Goal: Find contact information: Find contact information

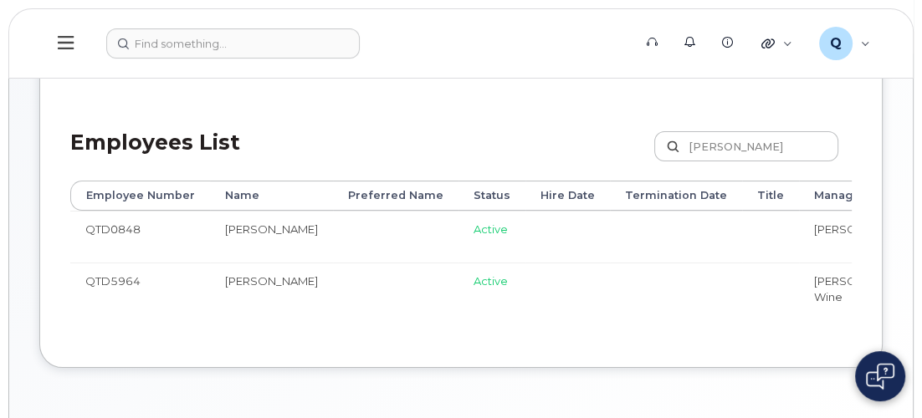
scroll to position [0, 170]
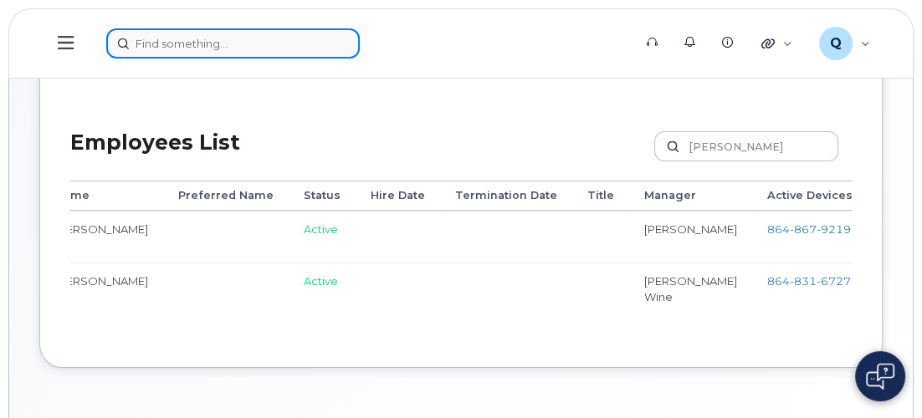
click at [160, 46] on input at bounding box center [233, 43] width 254 height 30
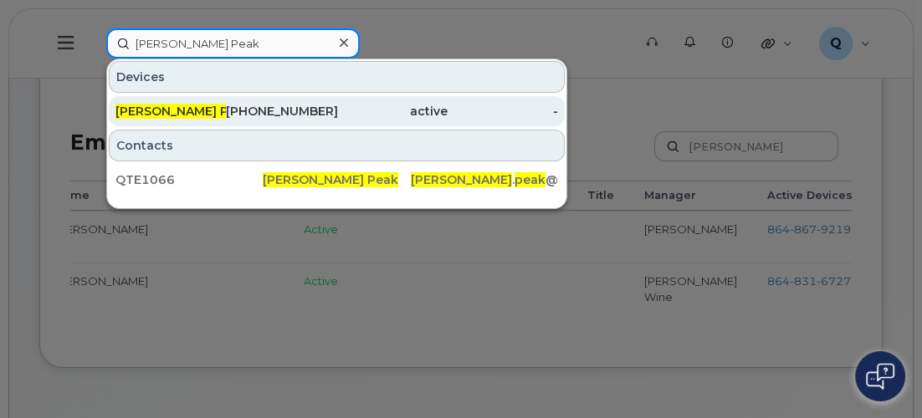
type input "[PERSON_NAME] Peak"
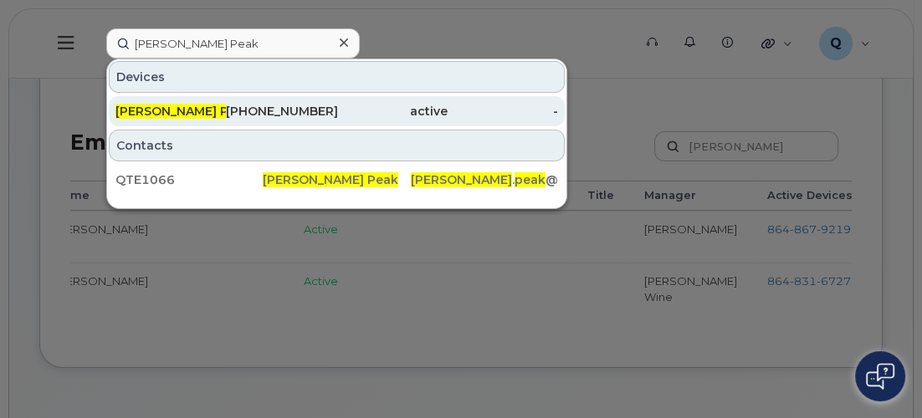
click at [226, 101] on div "[PERSON_NAME] Peak" at bounding box center [281, 111] width 110 height 30
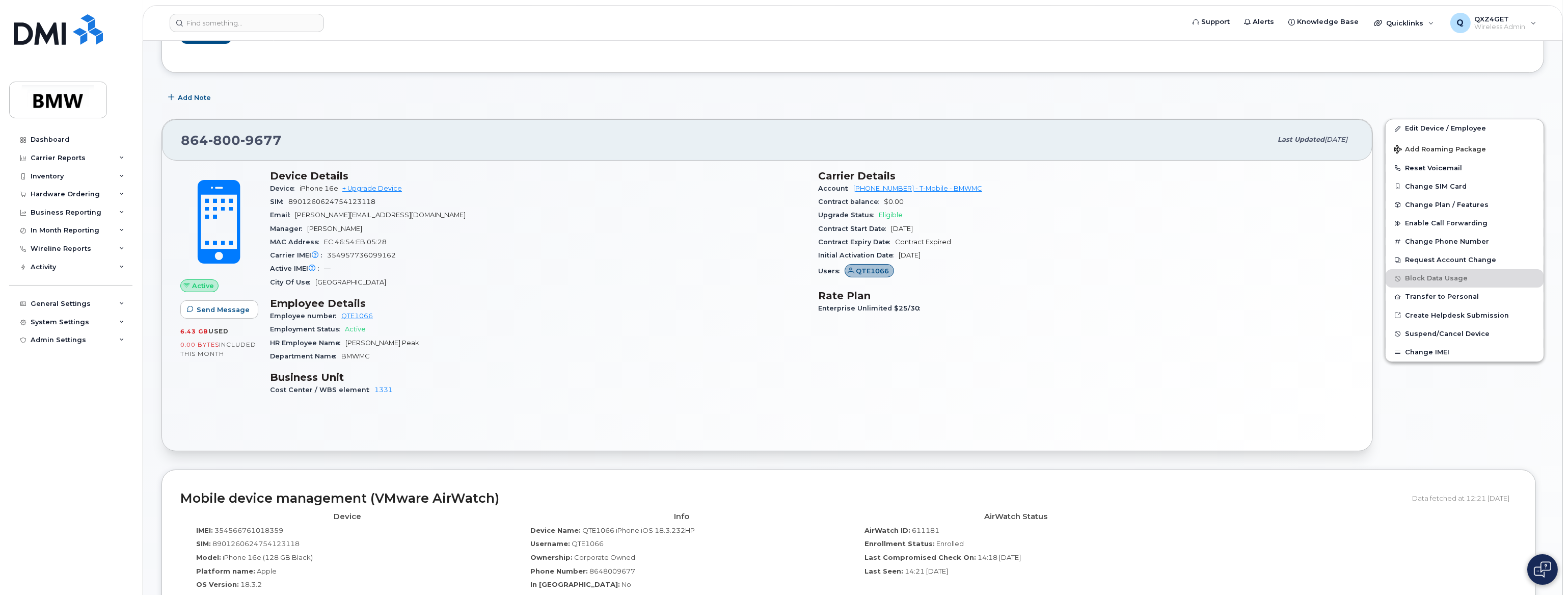
scroll to position [185, 0]
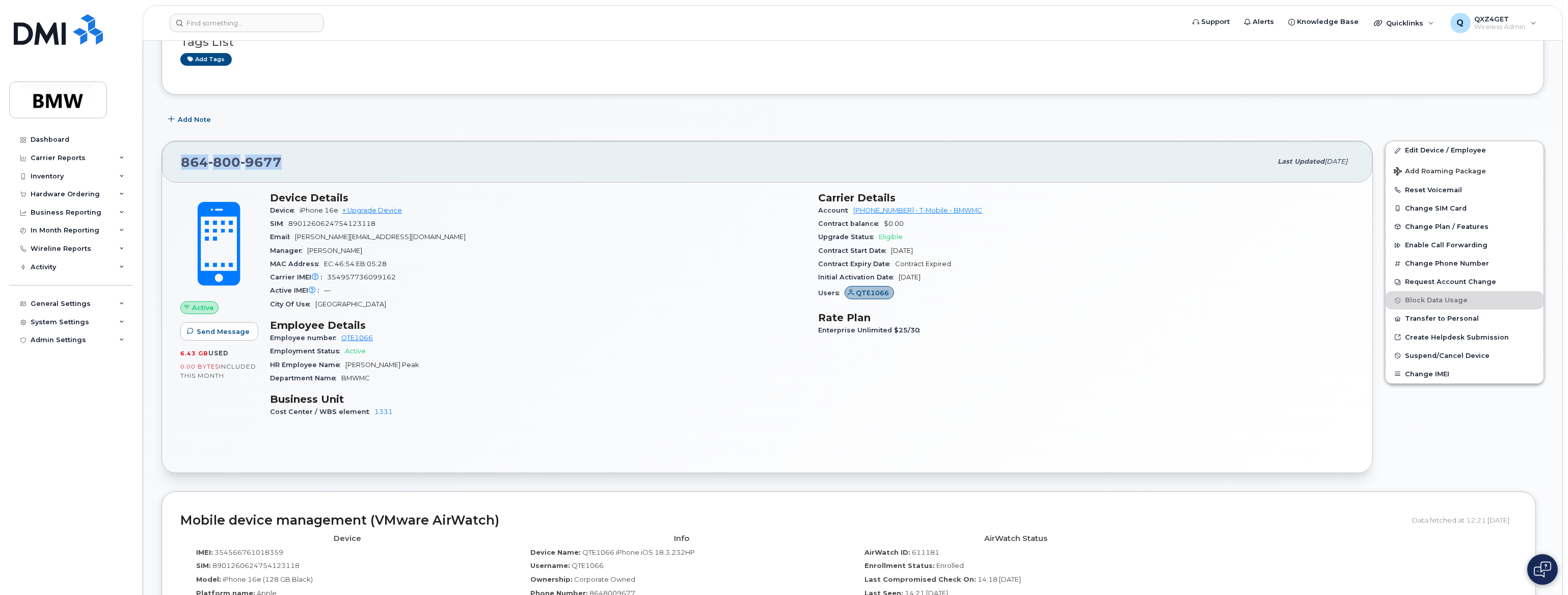
drag, startPoint x: 275, startPoint y: 158, endPoint x: 180, endPoint y: 161, distance: 95.0
click at [180, 161] on div "[PHONE_NUMBER] Last updated [DATE]" at bounding box center [767, 161] width 1210 height 41
copy span "[PHONE_NUMBER]"
